Goal: Task Accomplishment & Management: Complete application form

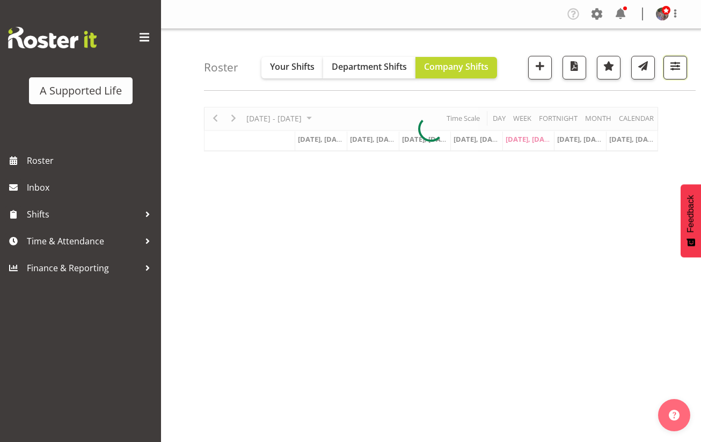
click at [678, 75] on button "button" at bounding box center [675, 68] width 24 height 24
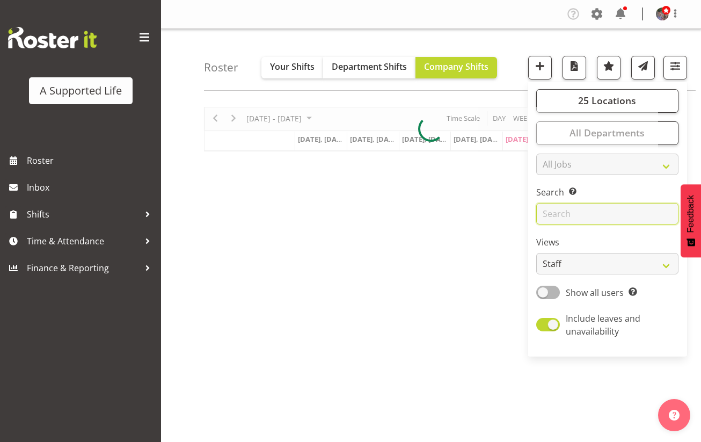
click at [592, 204] on input "text" at bounding box center [607, 213] width 142 height 21
type input "SIL"
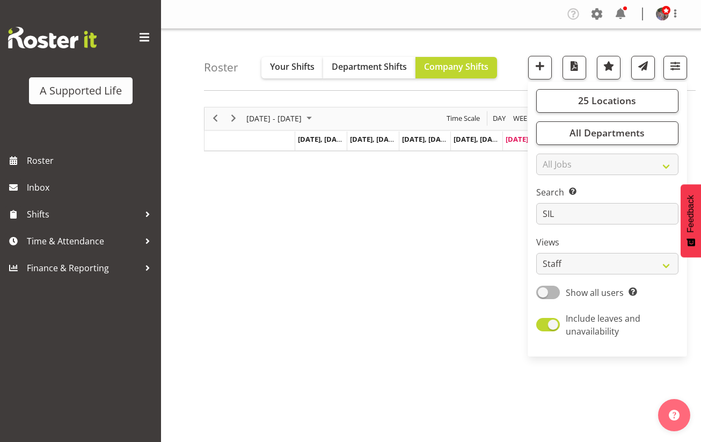
click at [483, 256] on div "September 15 - 21, 2025 Today Day Week Fortnight Month calendar Month Agenda Ti…" at bounding box center [452, 313] width 497 height 429
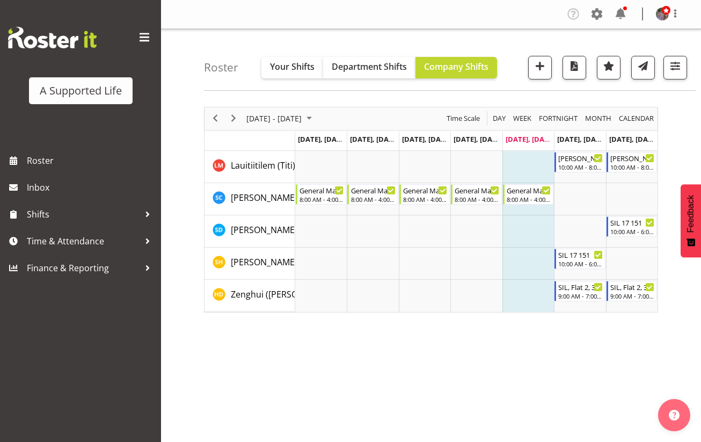
drag, startPoint x: 599, startPoint y: 341, endPoint x: 578, endPoint y: 293, distance: 51.4
click at [595, 332] on div "September 15 - 21, 2025 Today Day Week Fortnight Month calendar Month Agenda Ti…" at bounding box center [452, 313] width 497 height 429
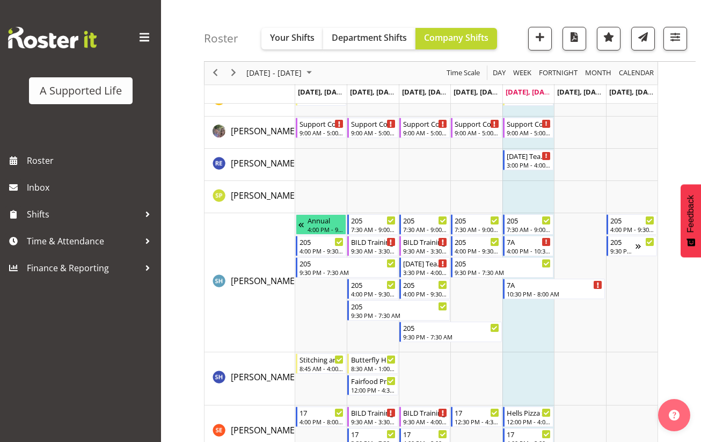
scroll to position [4706, 0]
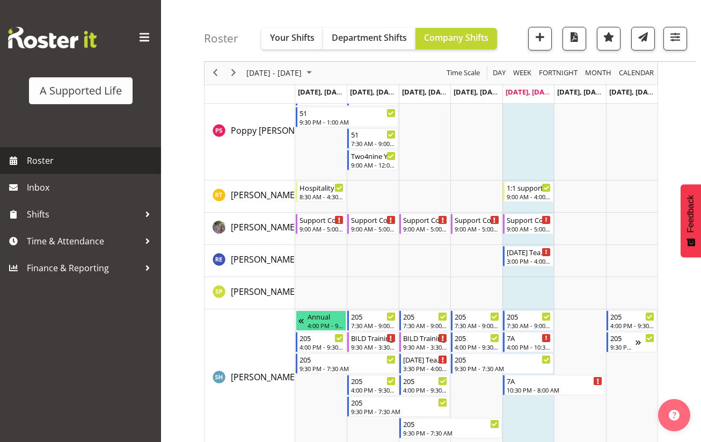
click at [80, 164] on span "Roster" at bounding box center [91, 160] width 129 height 16
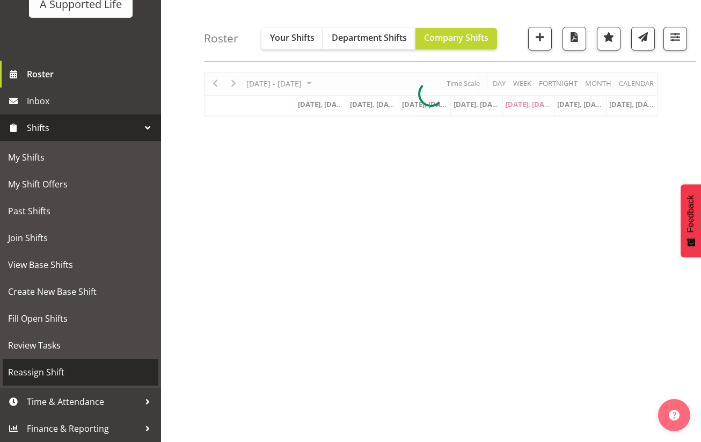
scroll to position [54, 0]
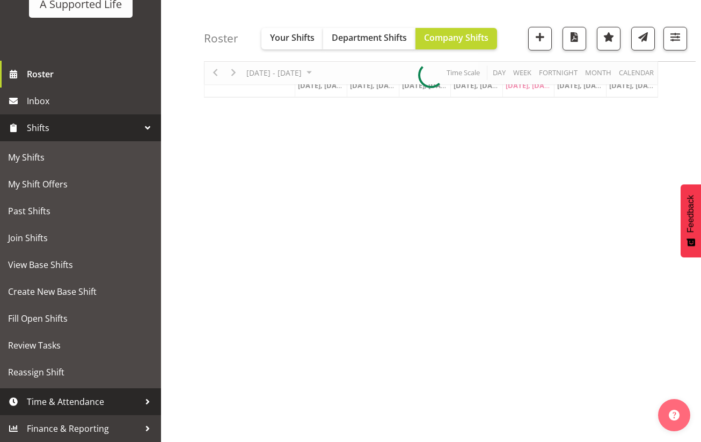
click at [127, 400] on span "Time & Attendance" at bounding box center [83, 401] width 113 height 16
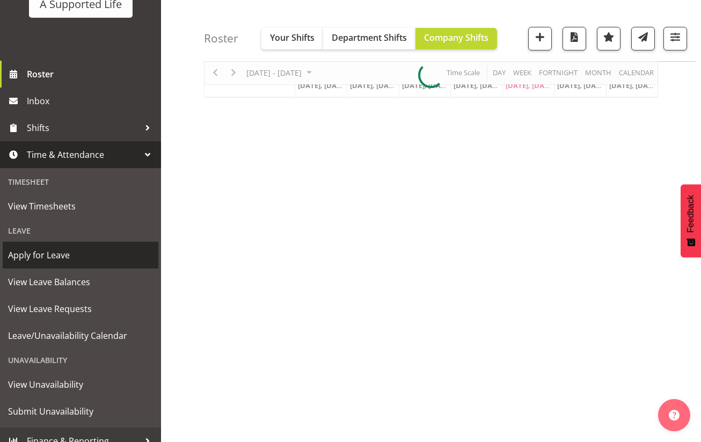
click at [57, 254] on span "Apply for Leave" at bounding box center [80, 255] width 145 height 16
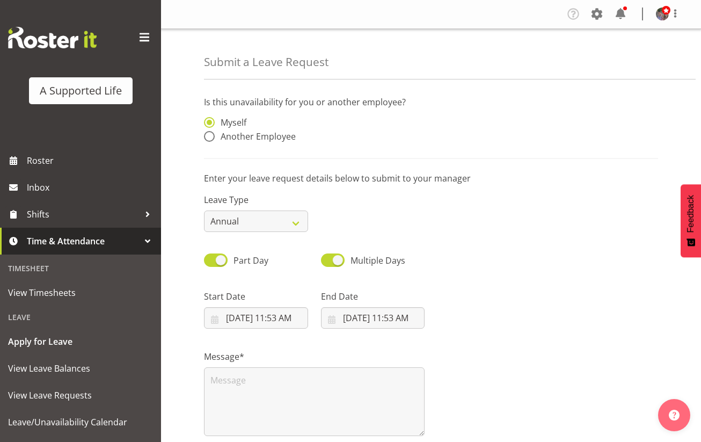
click at [260, 143] on div "Myself Another Employee" at bounding box center [256, 131] width 104 height 28
click at [252, 217] on select "Annual Sick Bereavement Domestic Violence Parental Jury Service Day In Lieu Oth…" at bounding box center [256, 220] width 104 height 21
select select "Sick"
click at [204, 210] on select "Annual Sick Bereavement Domestic Violence Parental Jury Service Day In Lieu Oth…" at bounding box center [256, 220] width 104 height 21
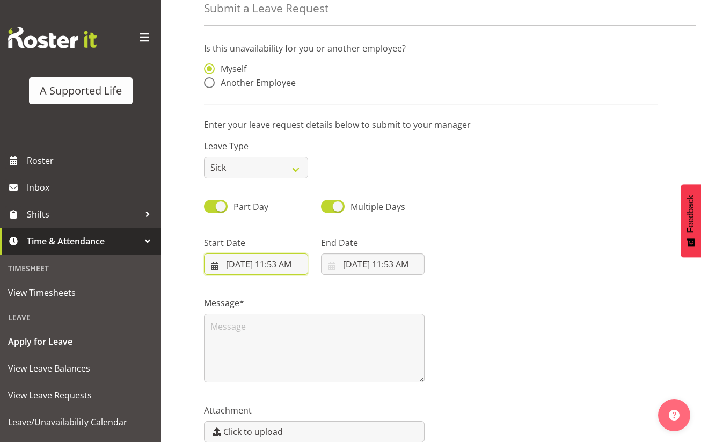
click at [245, 258] on input "9/19/2025, 11:53 AM" at bounding box center [256, 263] width 104 height 21
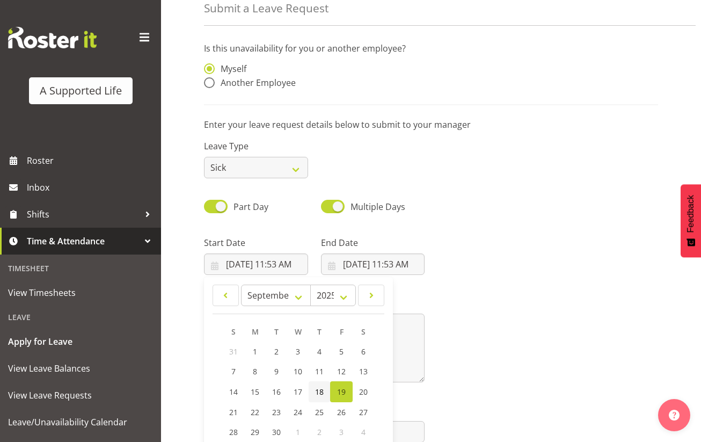
click at [318, 395] on span "18" at bounding box center [319, 391] width 9 height 10
type input "9/18/2025, 11:53 AM"
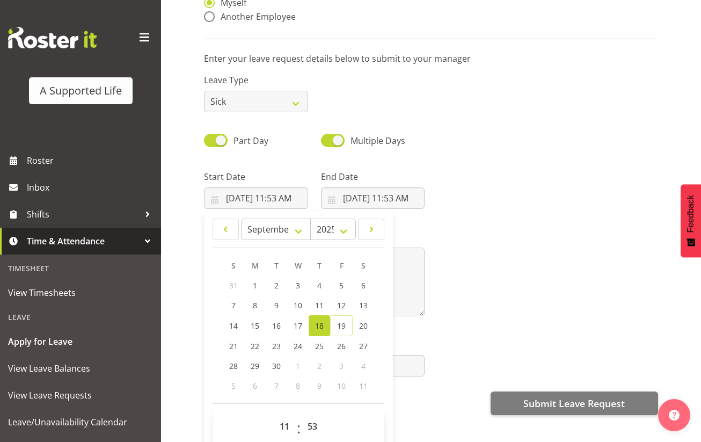
scroll to position [107, 0]
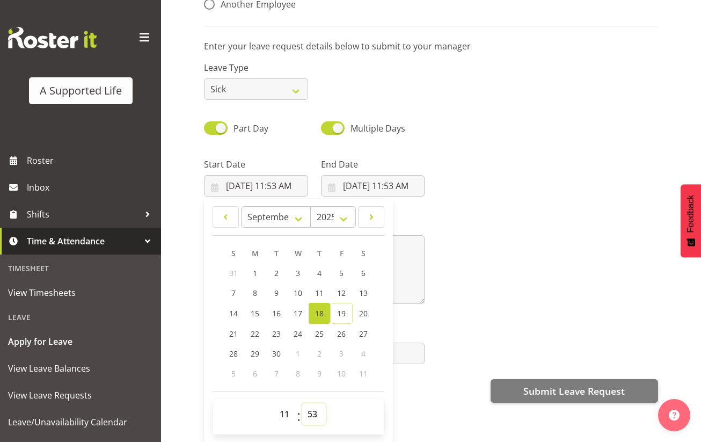
click at [315, 408] on select "00 01 02 03 04 05 06 07 08 09 10 11 12 13 14 15 16 17 18 19 20 21 22 23 24 25 2…" at bounding box center [314, 413] width 24 height 21
select select "0"
click at [302, 403] on select "00 01 02 03 04 05 06 07 08 09 10 11 12 13 14 15 16 17 18 19 20 21 22 23 24 25 2…" at bounding box center [314, 413] width 24 height 21
type input "9/18/2025, 11:00 AM"
click at [393, 177] on input "9/19/2025, 11:53 AM" at bounding box center [373, 185] width 104 height 21
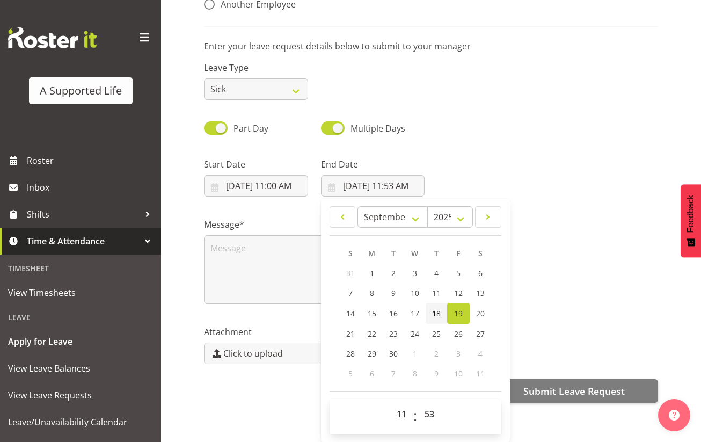
click at [432, 309] on span "18" at bounding box center [436, 313] width 9 height 10
type input "9/18/2025, 11:53 AM"
click at [404, 410] on select "00 01 02 03 04 05 06 07 08 09 10 11 12 13 14 15 16 17 18 19 20 21 22 23" at bounding box center [403, 413] width 24 height 21
select select "17"
click at [391, 403] on select "00 01 02 03 04 05 06 07 08 09 10 11 12 13 14 15 16 17 18 19 20 21 22 23" at bounding box center [403, 413] width 24 height 21
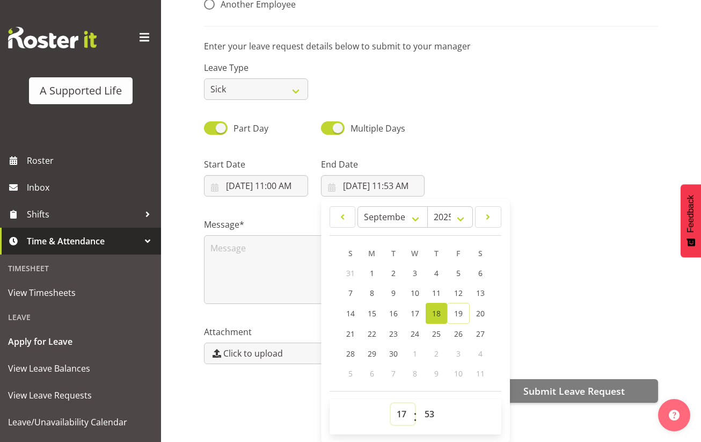
type input "9/18/2025, 5:53 PM"
click at [430, 406] on select "00 01 02 03 04 05 06 07 08 09 10 11 12 13 14 15 16 17 18 19 20 21 22 23 24 25 2…" at bounding box center [430, 413] width 24 height 21
select select "0"
click at [418, 403] on select "00 01 02 03 04 05 06 07 08 09 10 11 12 13 14 15 16 17 18 19 20 21 22 23 24 25 2…" at bounding box center [430, 413] width 24 height 21
type input "9/18/2025, 5:00 PM"
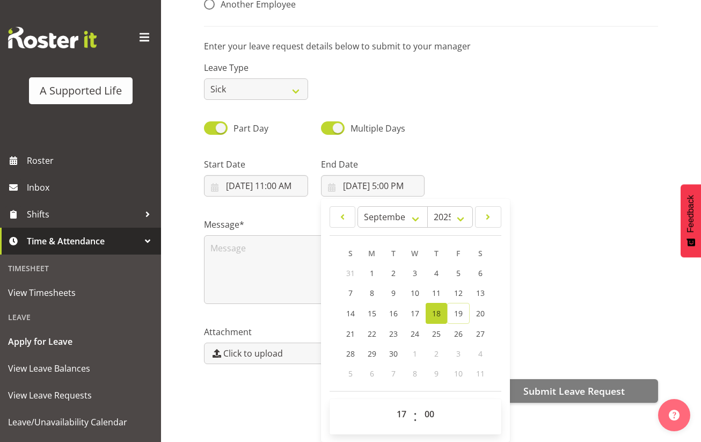
click at [475, 111] on div "Part Day Multiple Days" at bounding box center [430, 124] width 467 height 36
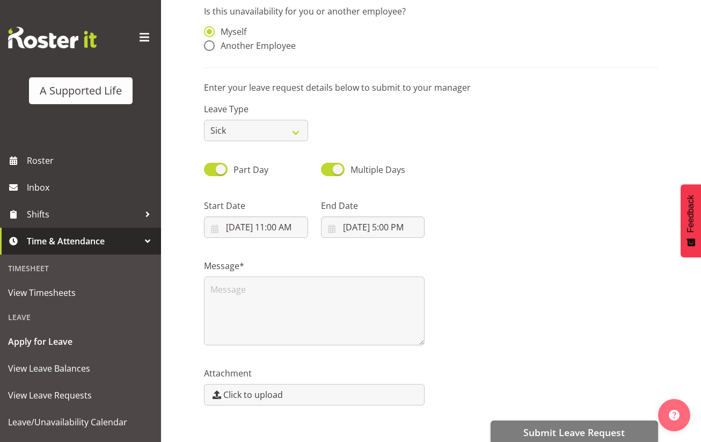
scroll to position [109, 0]
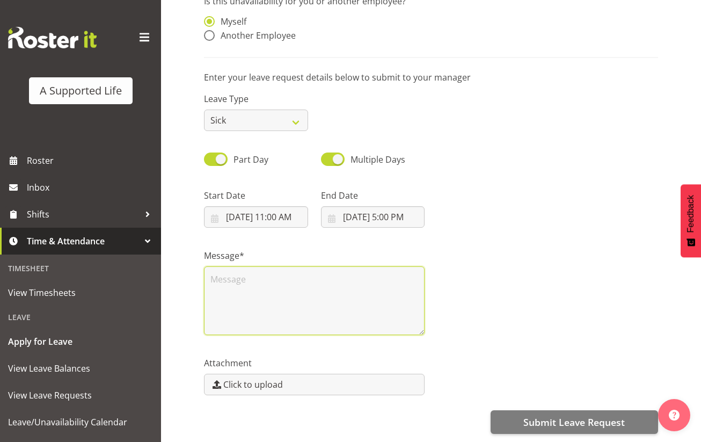
click at [369, 283] on textarea at bounding box center [314, 300] width 221 height 69
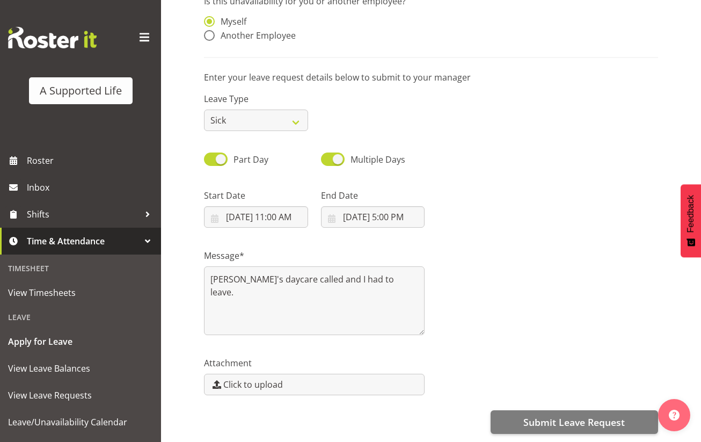
click at [447, 266] on div "Message* Finleigh's daycare called and I had to leave." at bounding box center [430, 287] width 467 height 107
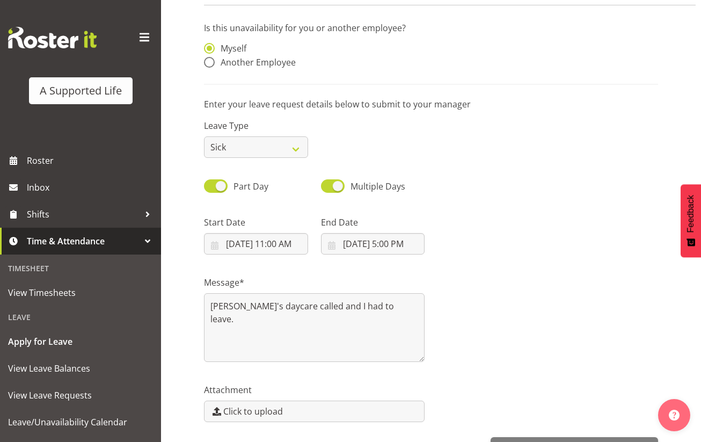
scroll to position [55, 0]
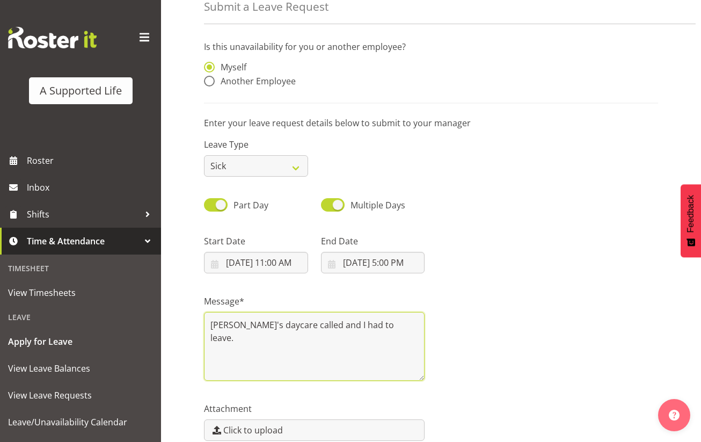
click at [390, 319] on textarea "Finleigh's daycare called and I had to leave." at bounding box center [314, 346] width 221 height 69
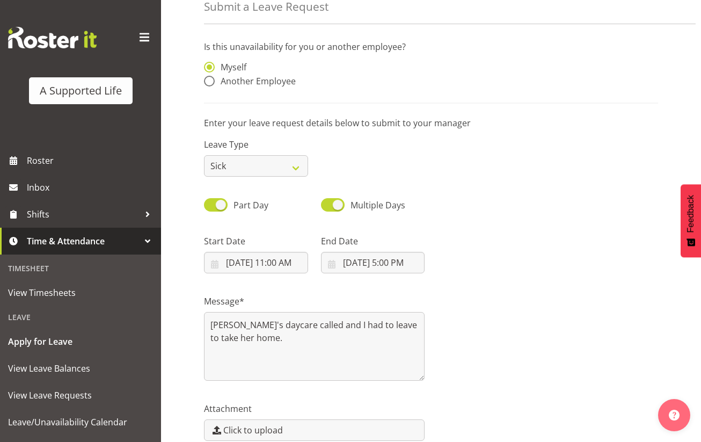
click at [489, 325] on div "Message* Finleigh's daycare called and I had to leave to take her home." at bounding box center [430, 333] width 467 height 107
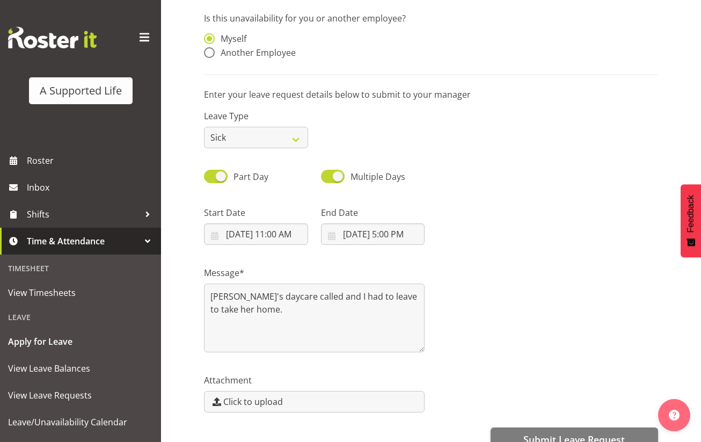
scroll to position [109, 0]
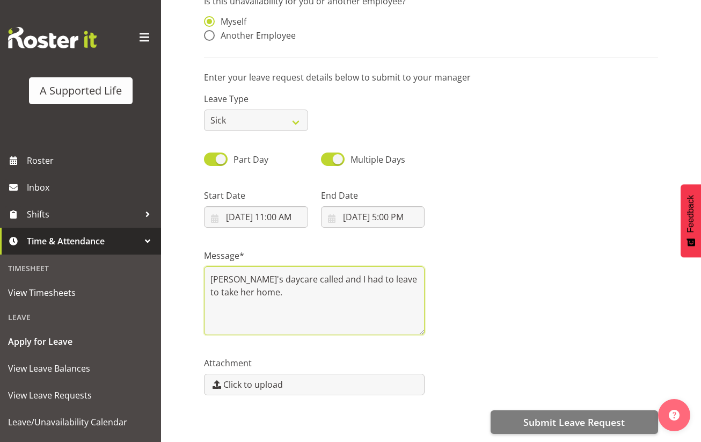
click at [334, 285] on textarea "Finleigh's daycare called and I had to leave to take her home." at bounding box center [314, 300] width 221 height 69
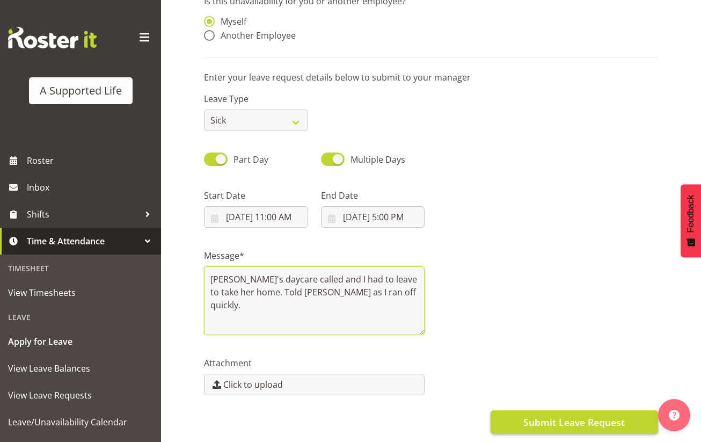
type textarea "Finleigh's daycare called and I had to leave to take her home. Told Carissa as …"
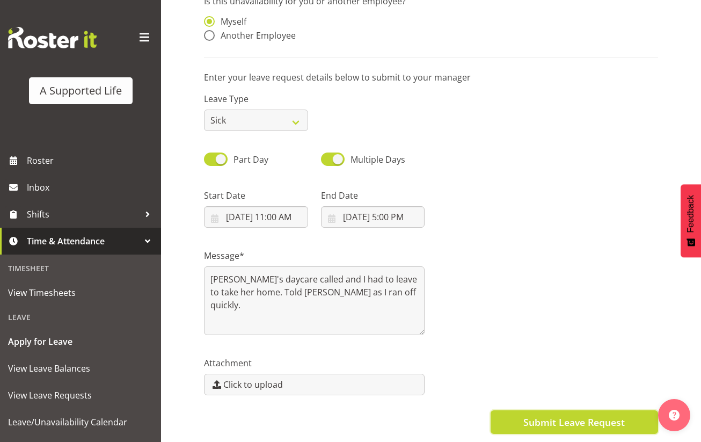
click at [543, 415] on span "Submit Leave Request" at bounding box center [573, 422] width 101 height 14
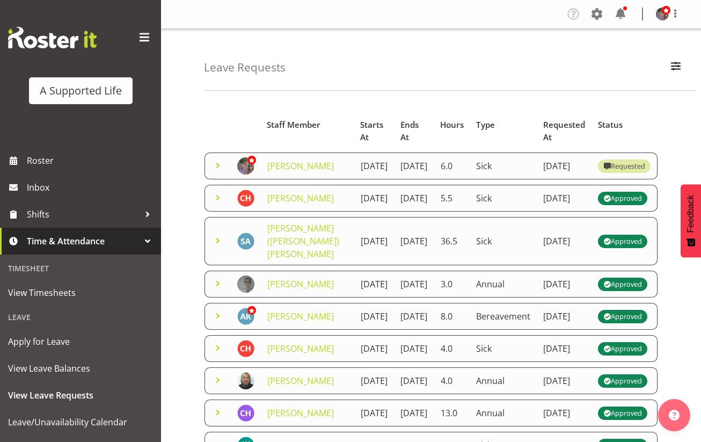
click at [223, 171] on span at bounding box center [217, 165] width 13 height 13
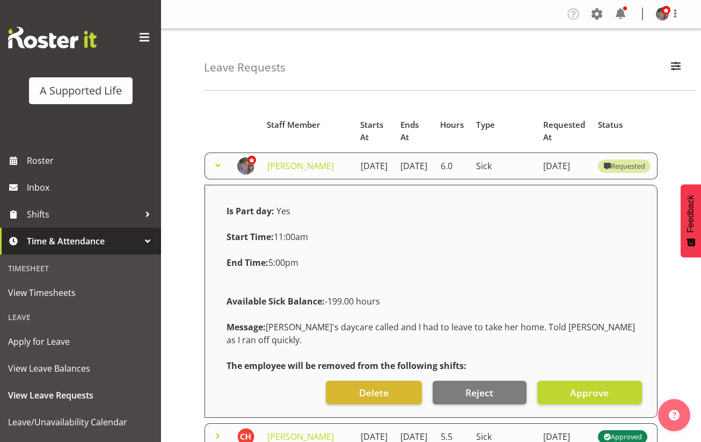
click at [218, 172] on span at bounding box center [217, 165] width 13 height 13
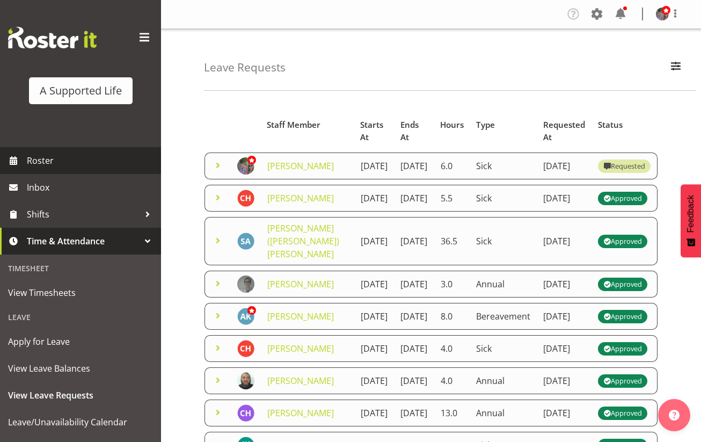
click at [74, 157] on span "Roster" at bounding box center [91, 160] width 129 height 16
